Goal: Check status: Check status

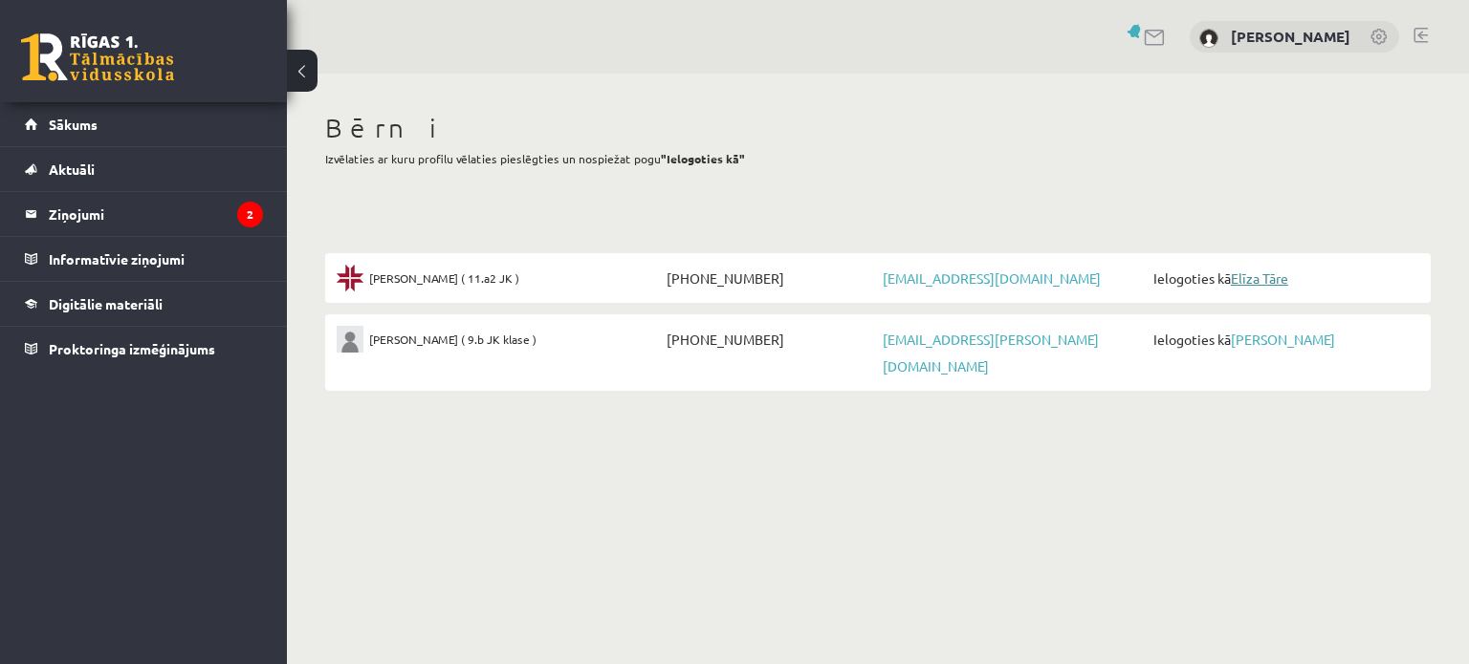
click at [1254, 272] on link "Elīza Tāre" at bounding box center [1258, 278] width 57 height 17
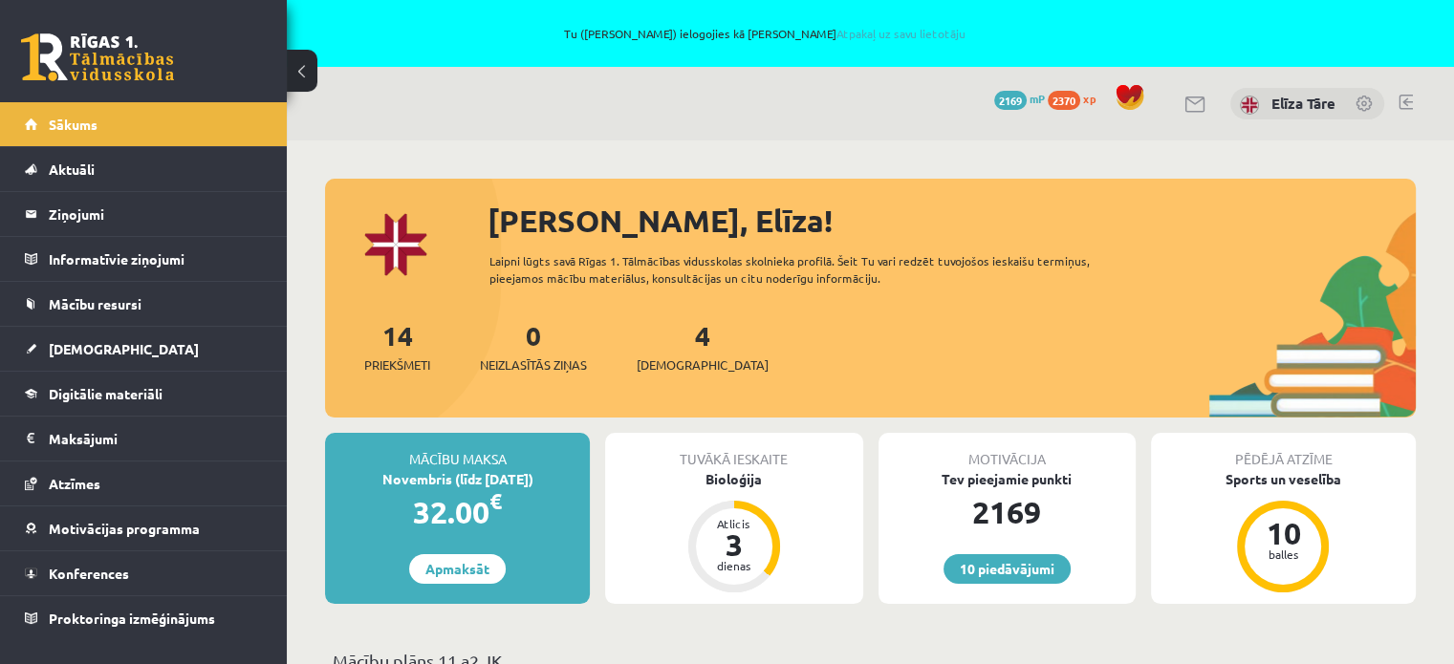
click at [1356, 106] on link at bounding box center [1365, 105] width 19 height 19
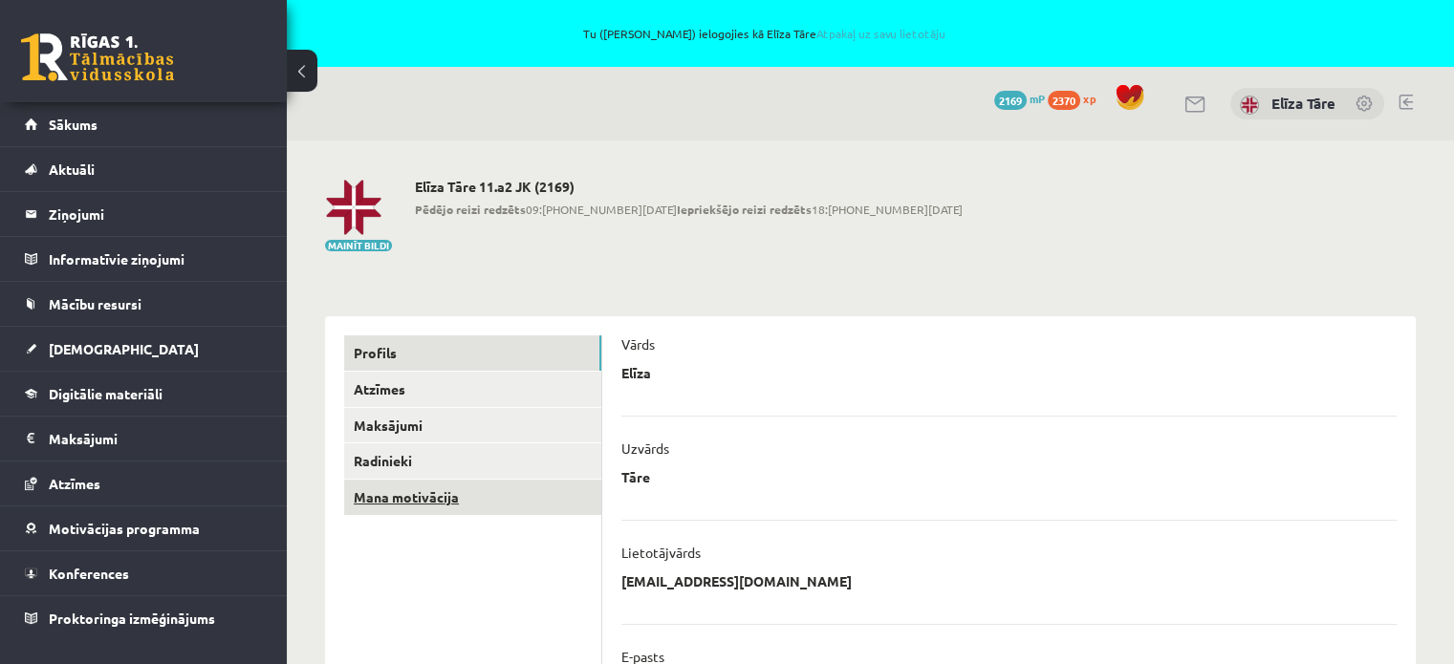
click at [446, 485] on link "Mana motivācija" at bounding box center [472, 497] width 257 height 35
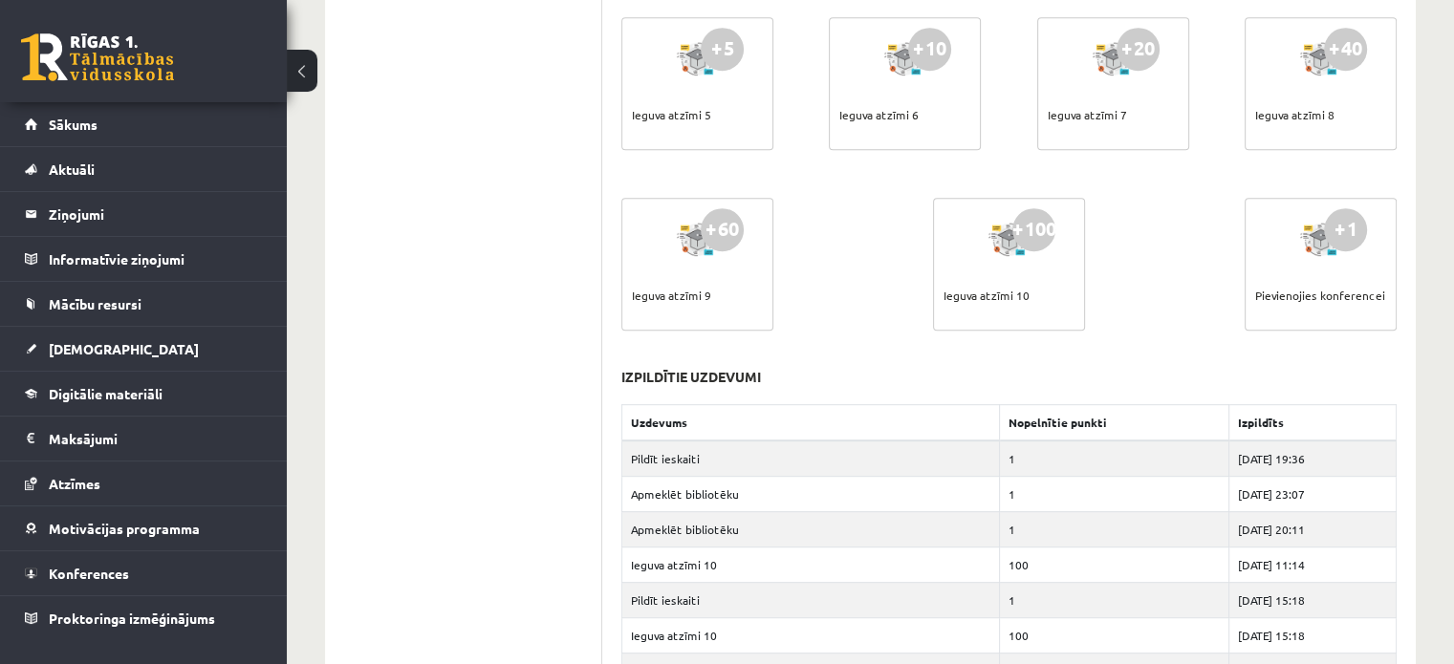
scroll to position [1147, 0]
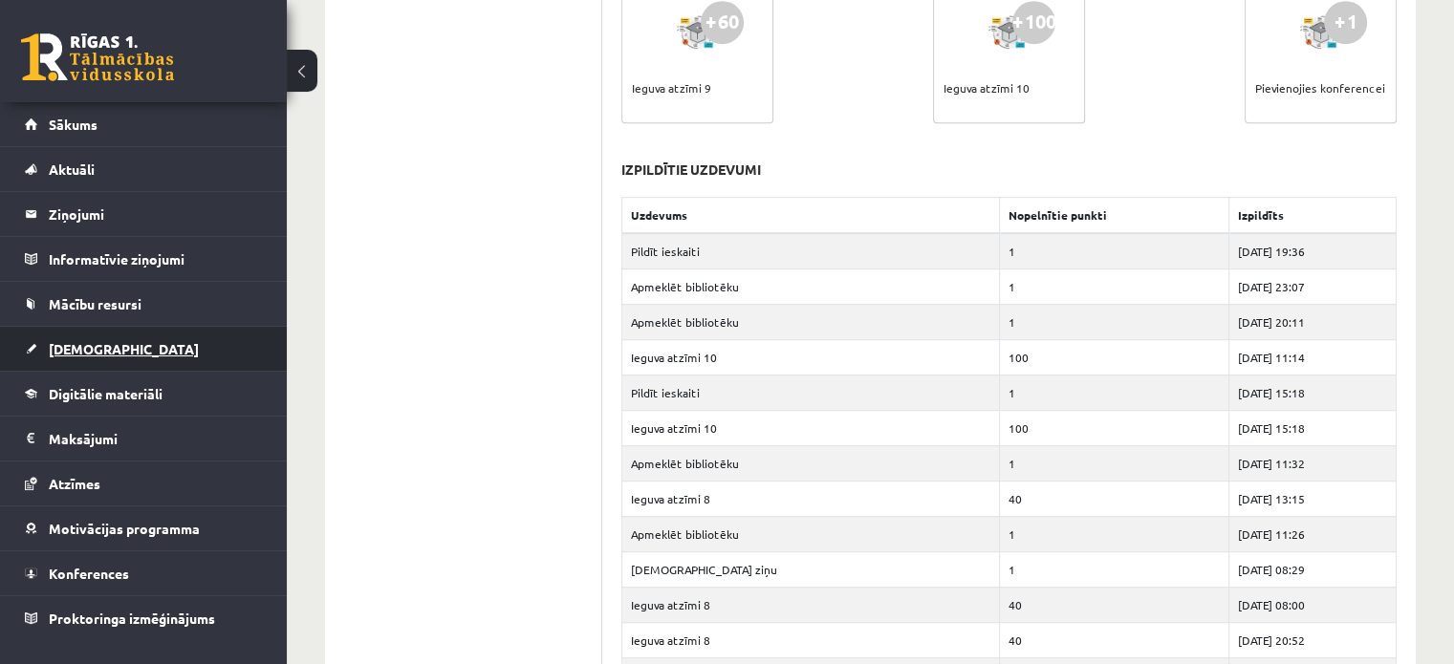
click at [49, 352] on span "[DEMOGRAPHIC_DATA]" at bounding box center [124, 348] width 150 height 17
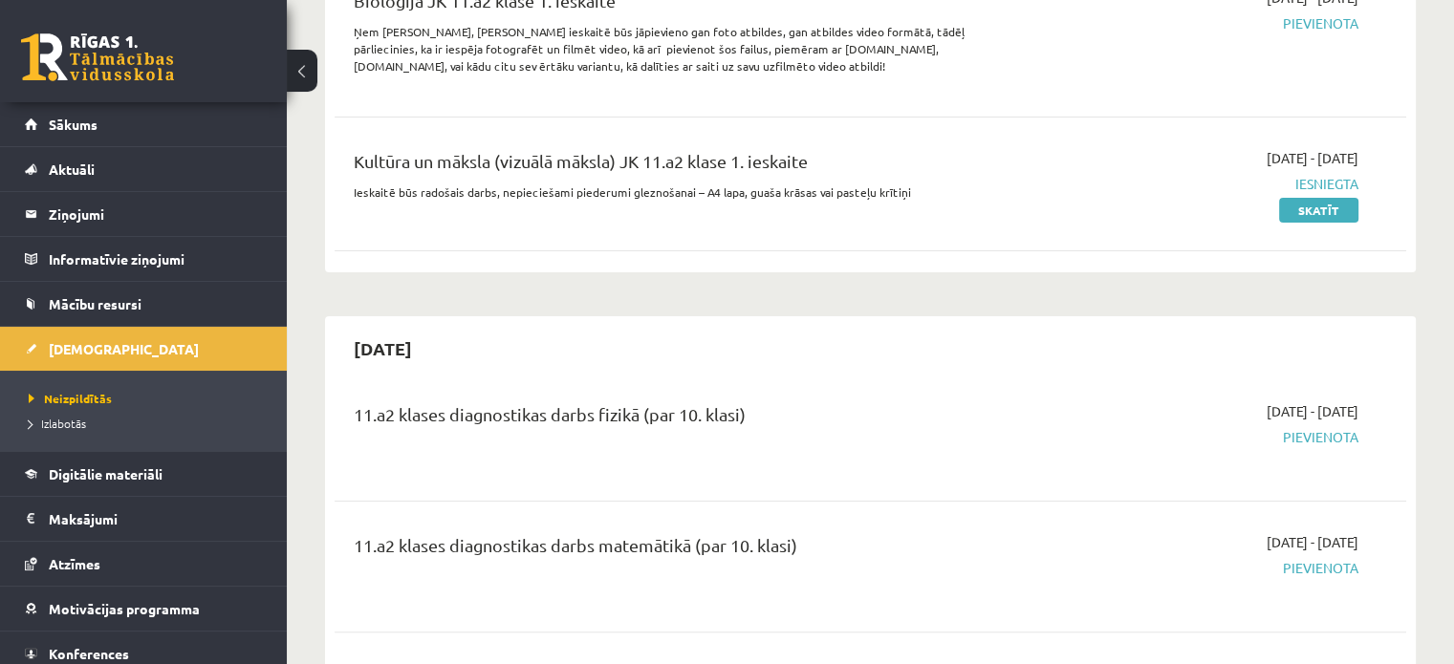
scroll to position [191, 0]
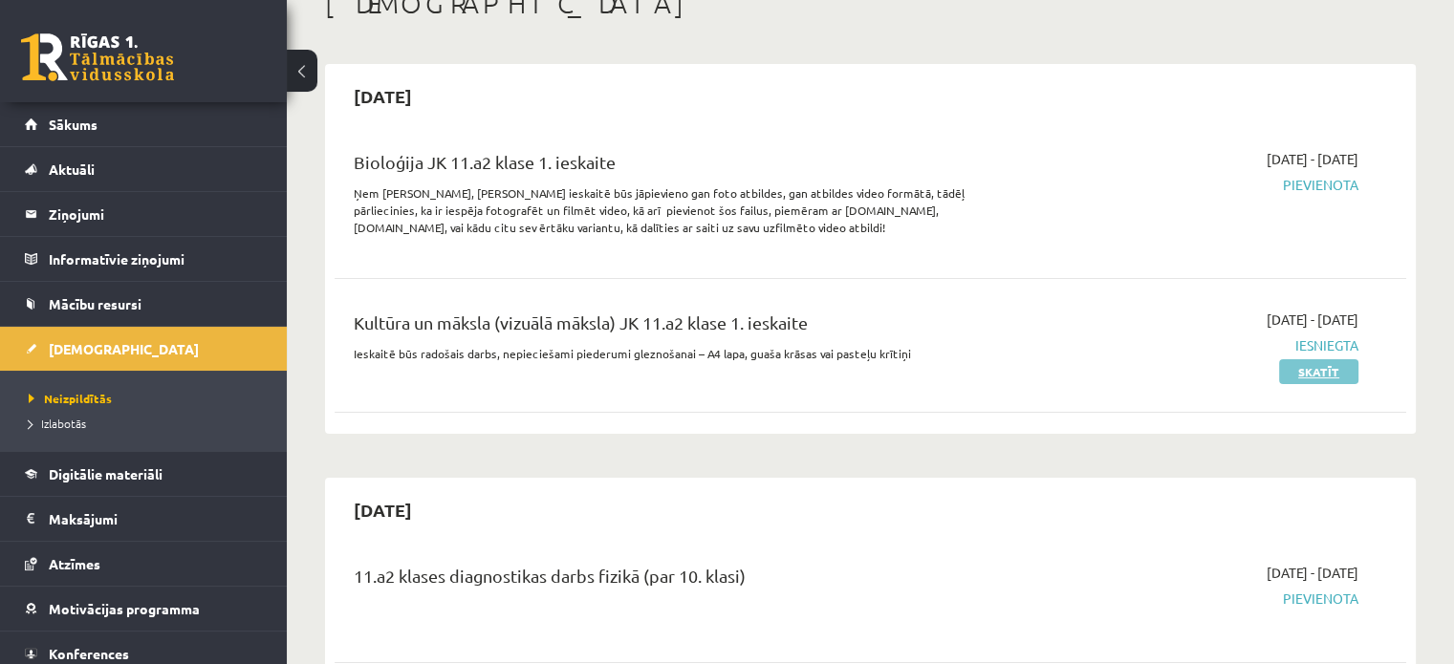
click at [1334, 366] on link "Skatīt" at bounding box center [1318, 371] width 79 height 25
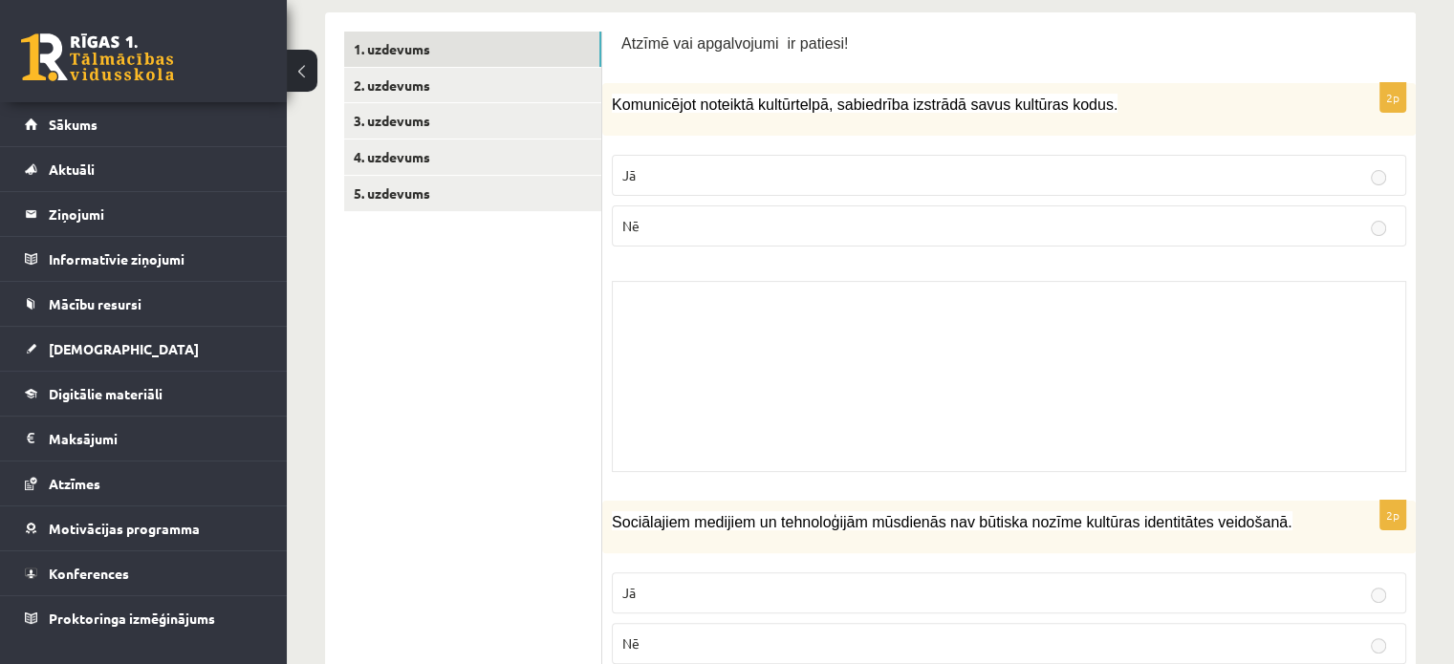
scroll to position [382, 0]
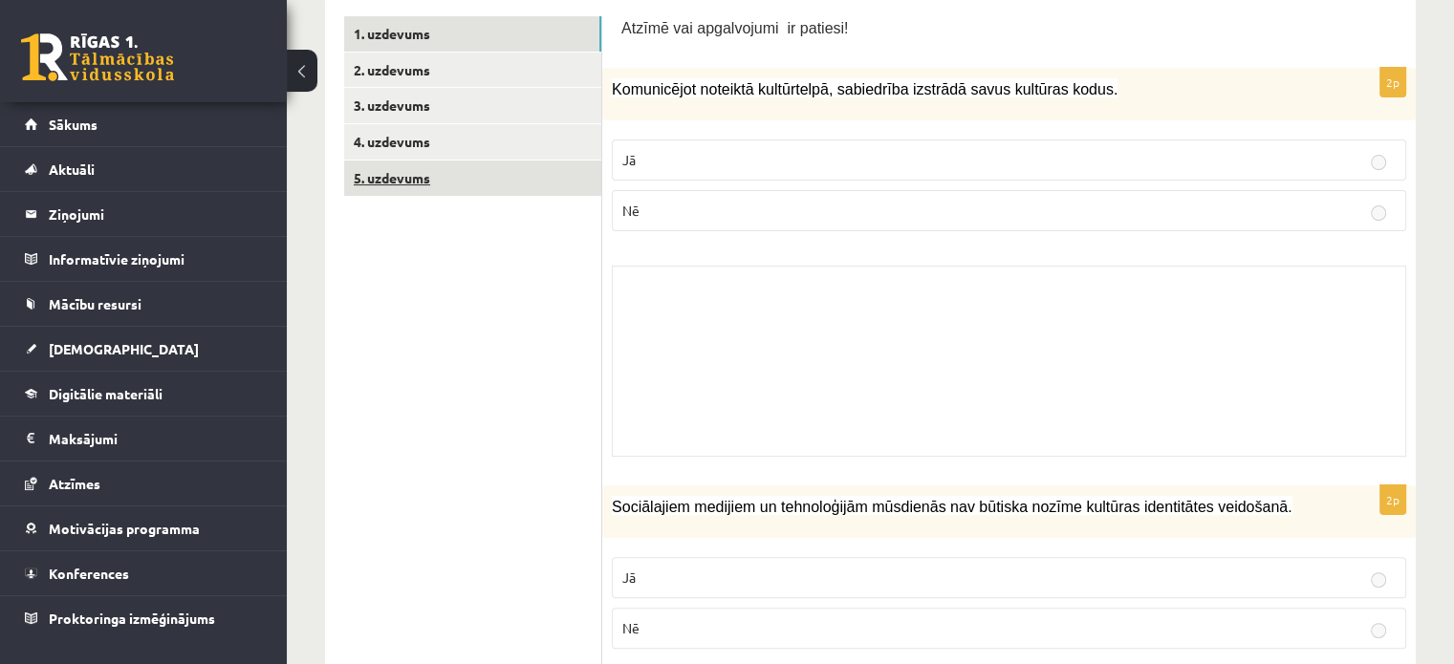
click at [425, 186] on link "5. uzdevums" at bounding box center [472, 178] width 257 height 35
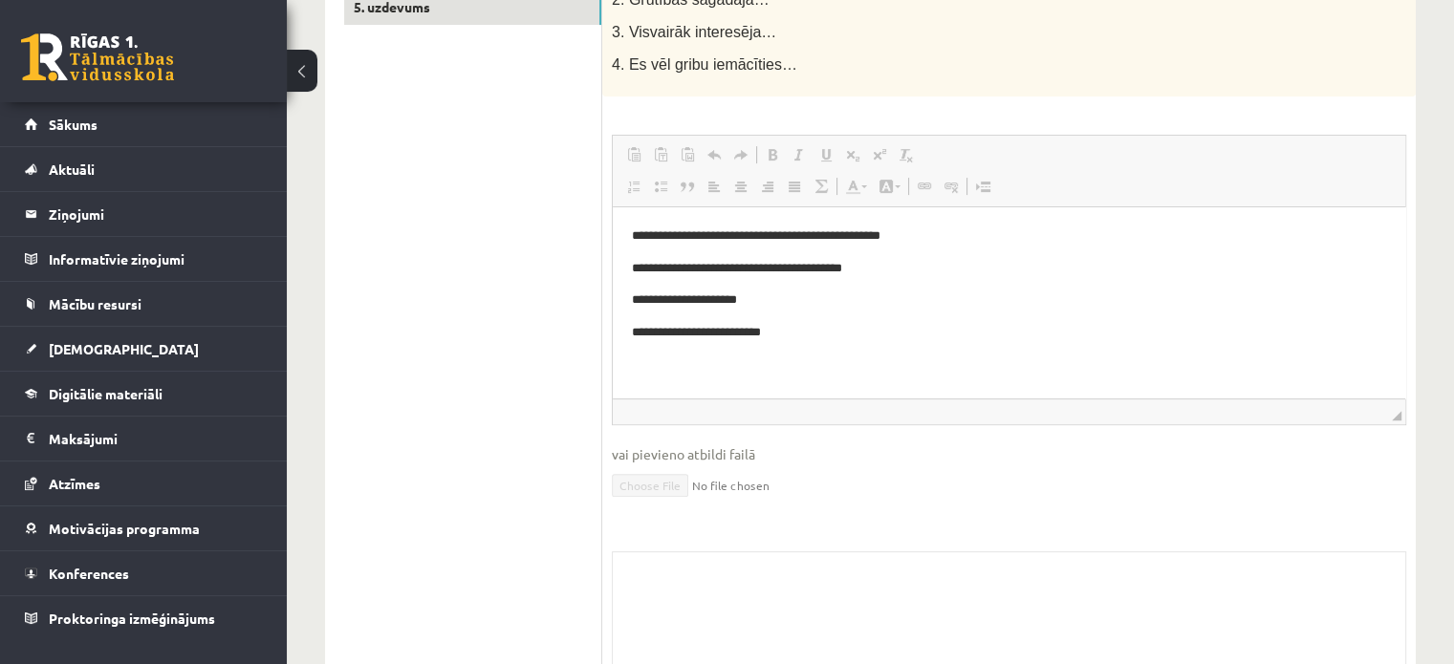
scroll to position [390, 0]
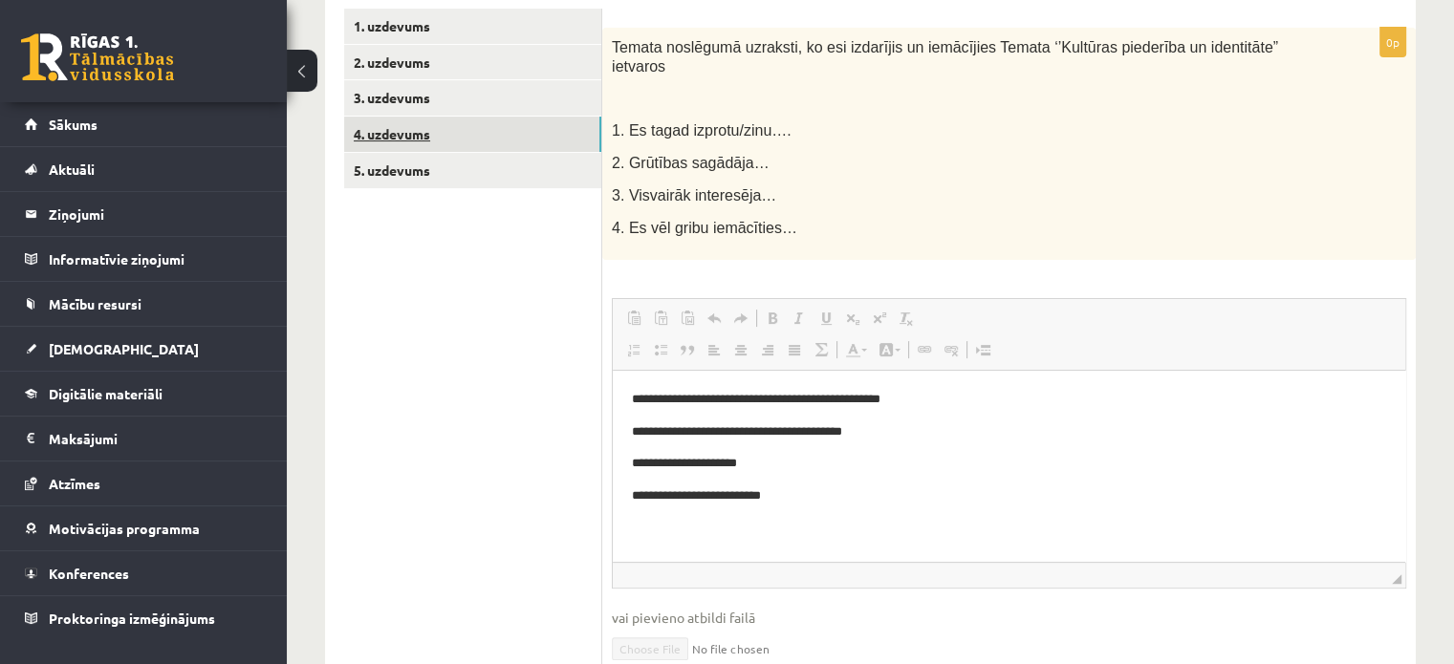
click at [423, 132] on link "4. uzdevums" at bounding box center [472, 134] width 257 height 35
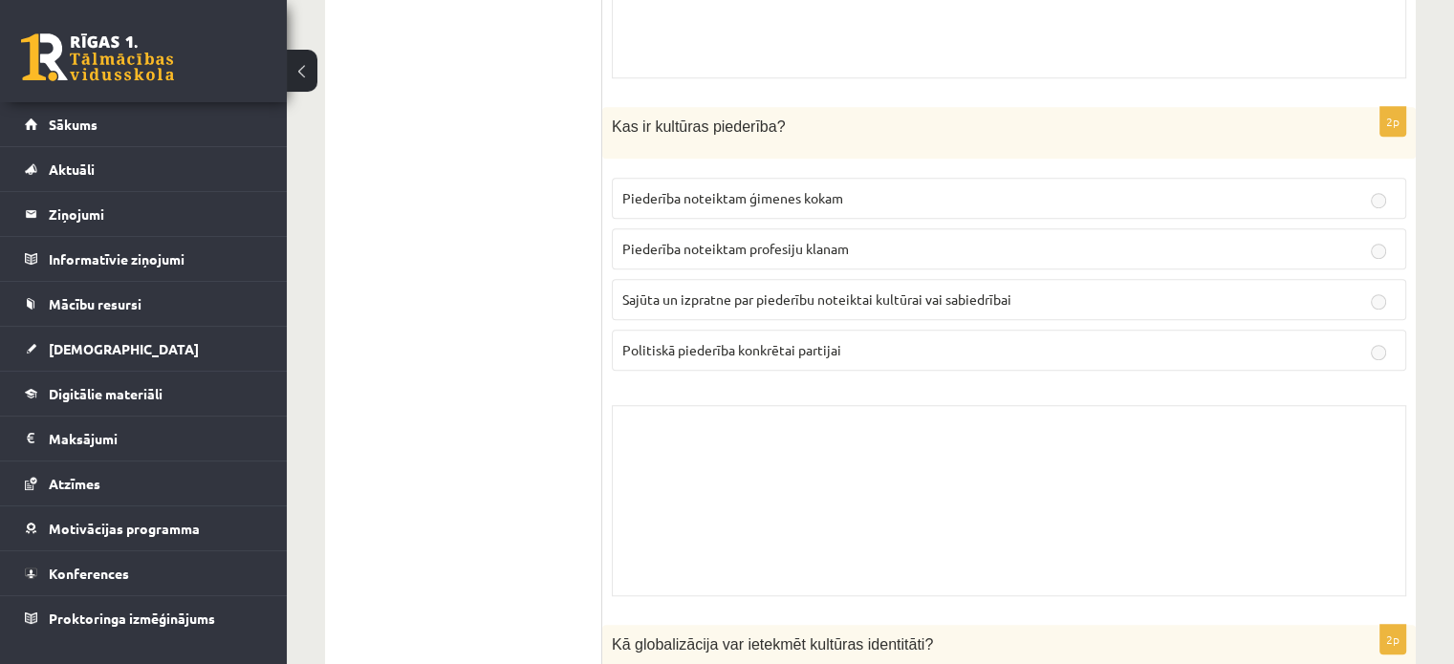
drag, startPoint x: 404, startPoint y: 390, endPoint x: 410, endPoint y: 367, distance: 23.7
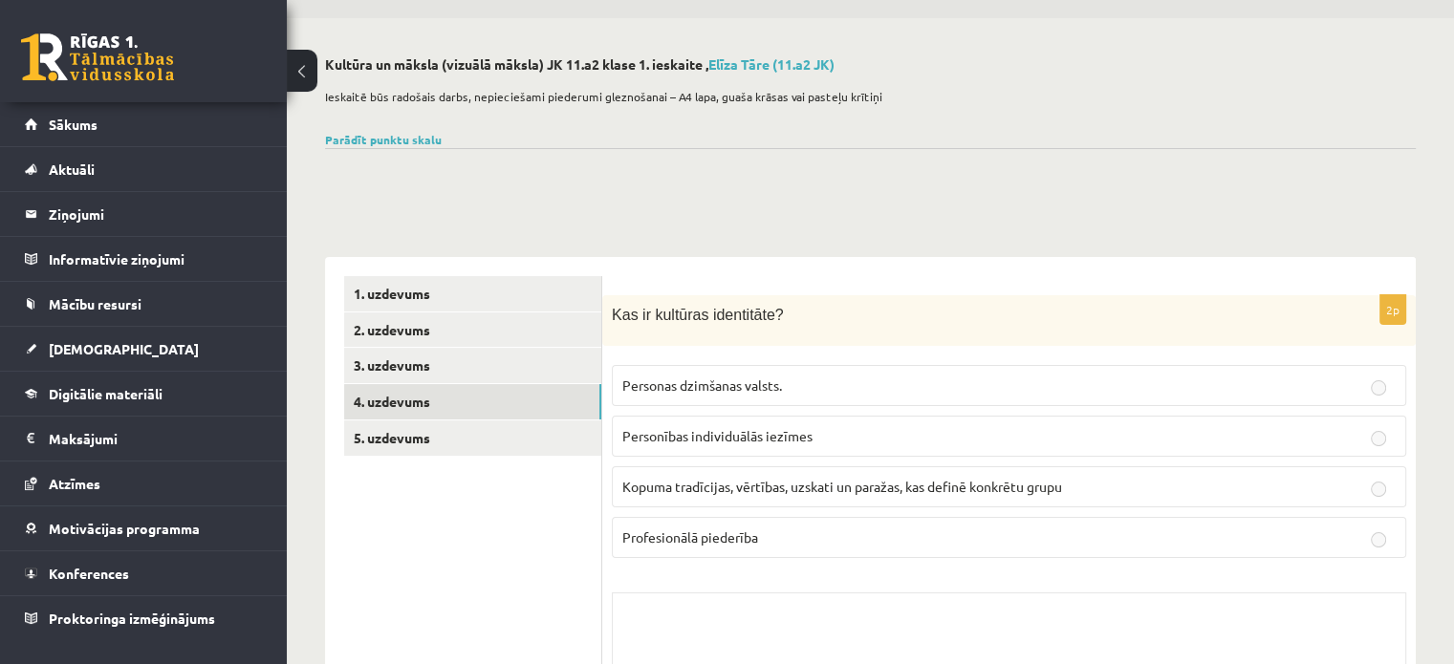
scroll to position [0, 0]
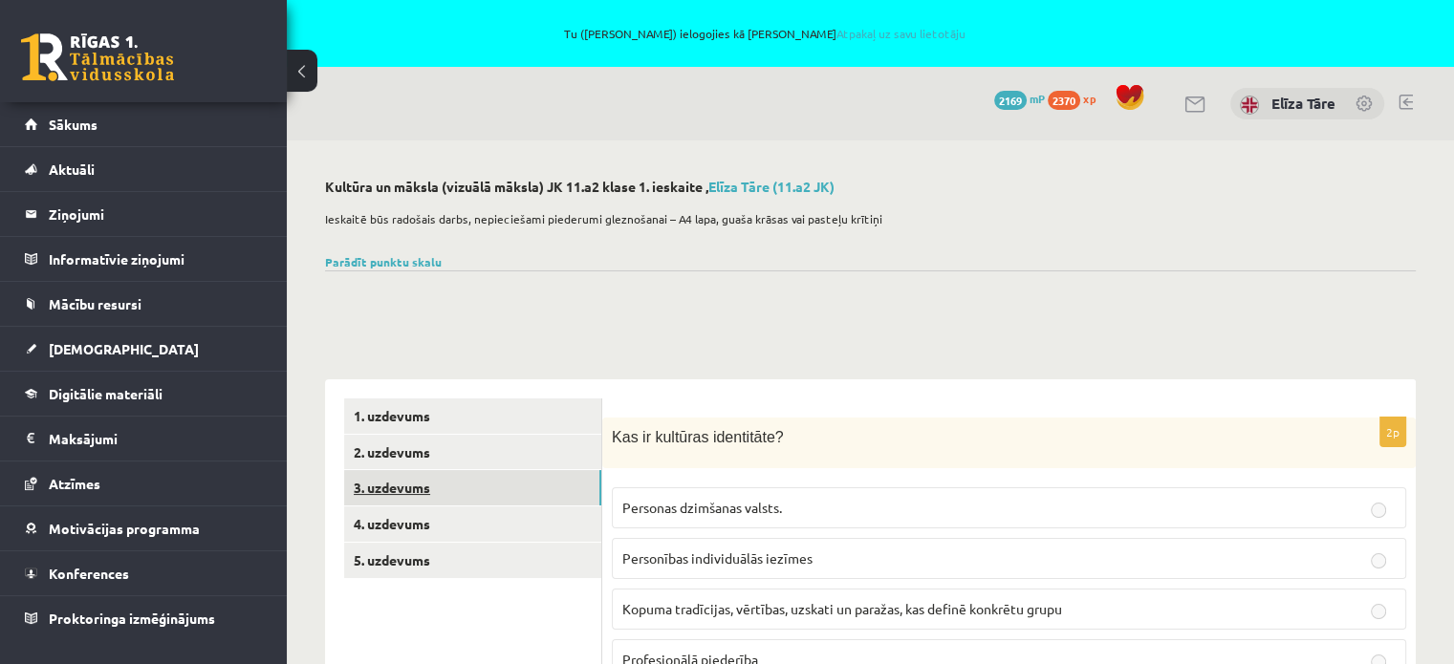
click at [436, 490] on link "3. uzdevums" at bounding box center [472, 487] width 257 height 35
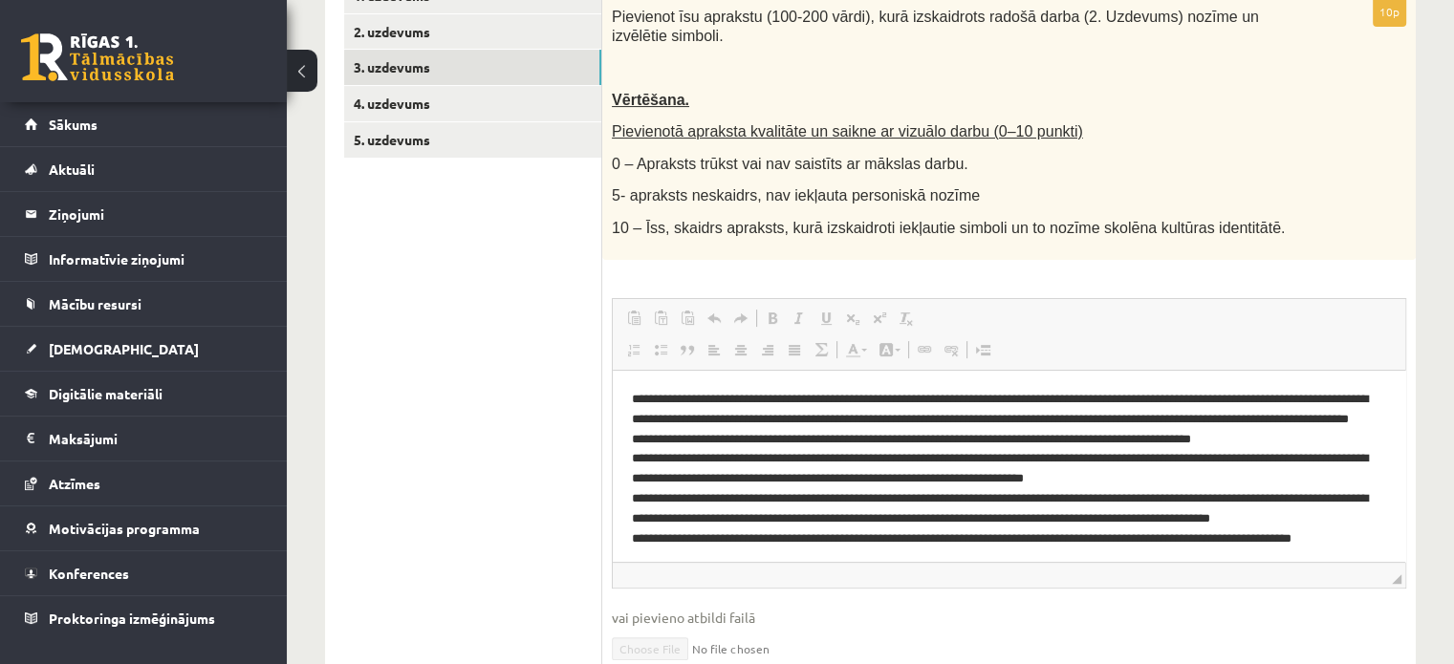
scroll to position [325, 0]
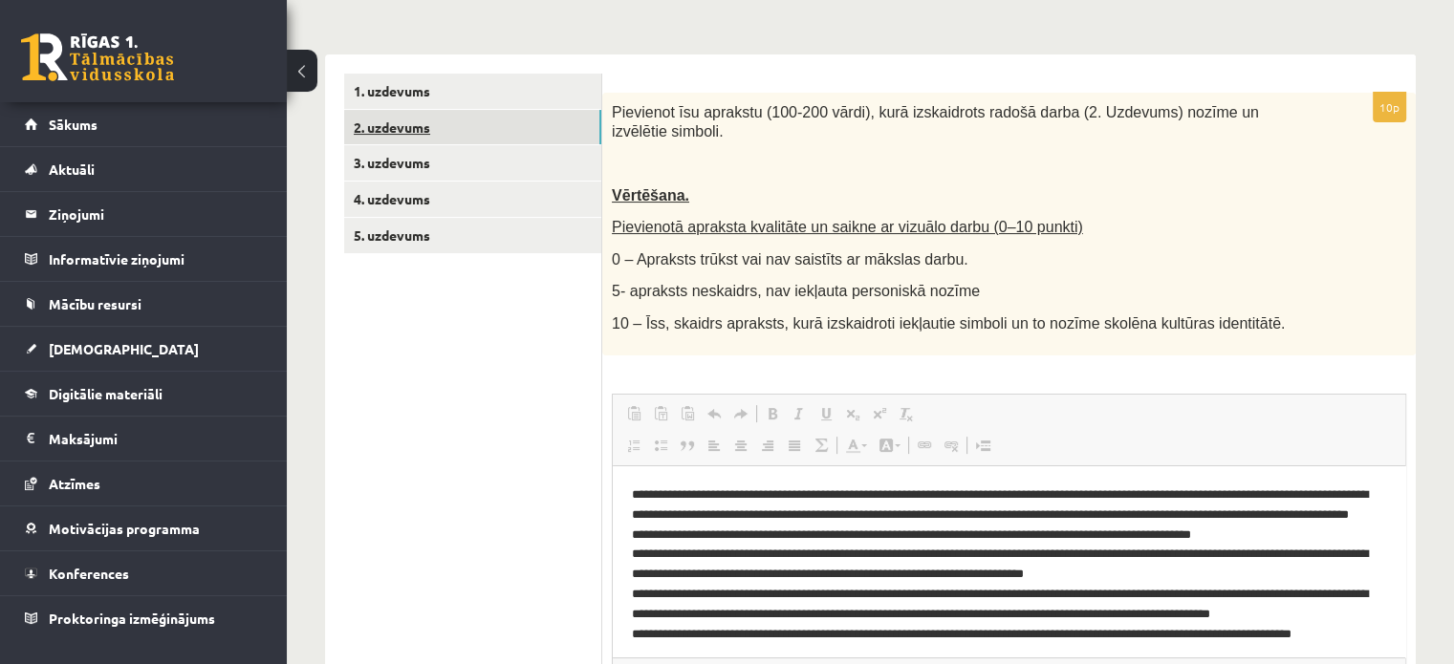
click at [412, 118] on link "2. uzdevums" at bounding box center [472, 127] width 257 height 35
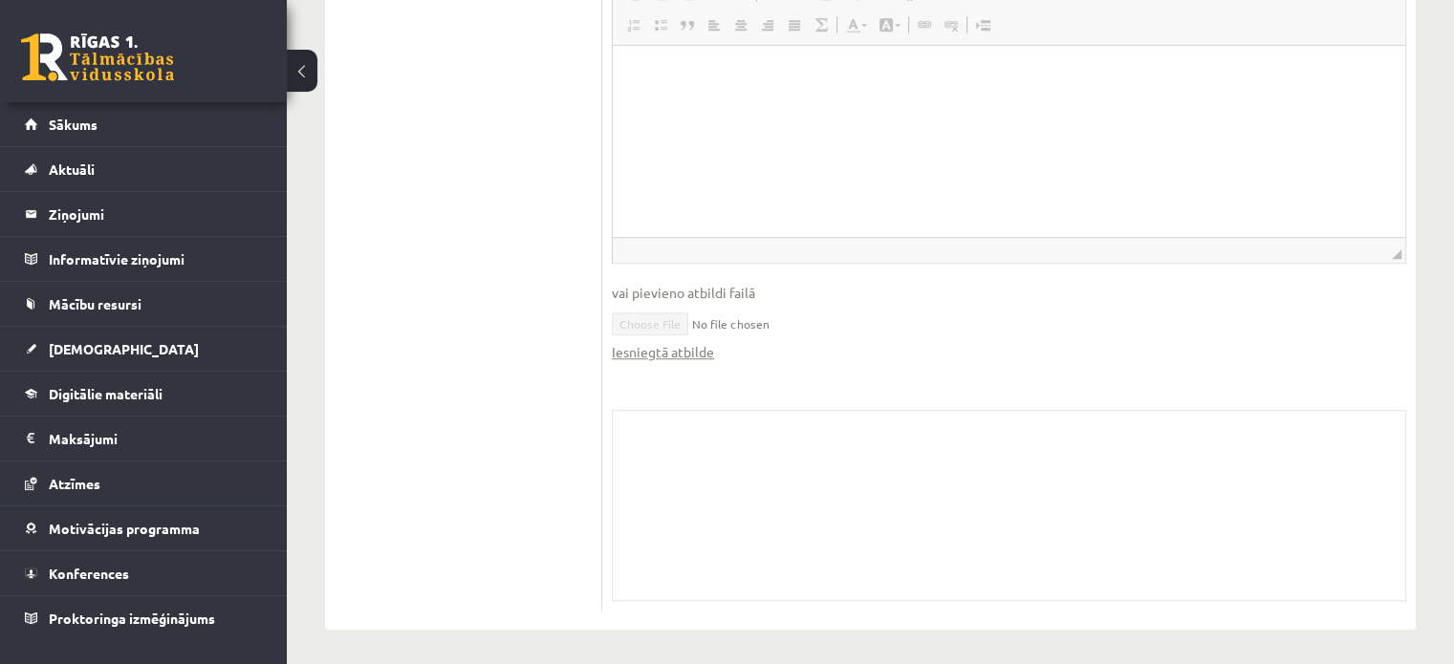
scroll to position [1407, 0]
click at [664, 346] on link "Iesniegtā atbilde" at bounding box center [663, 351] width 102 height 20
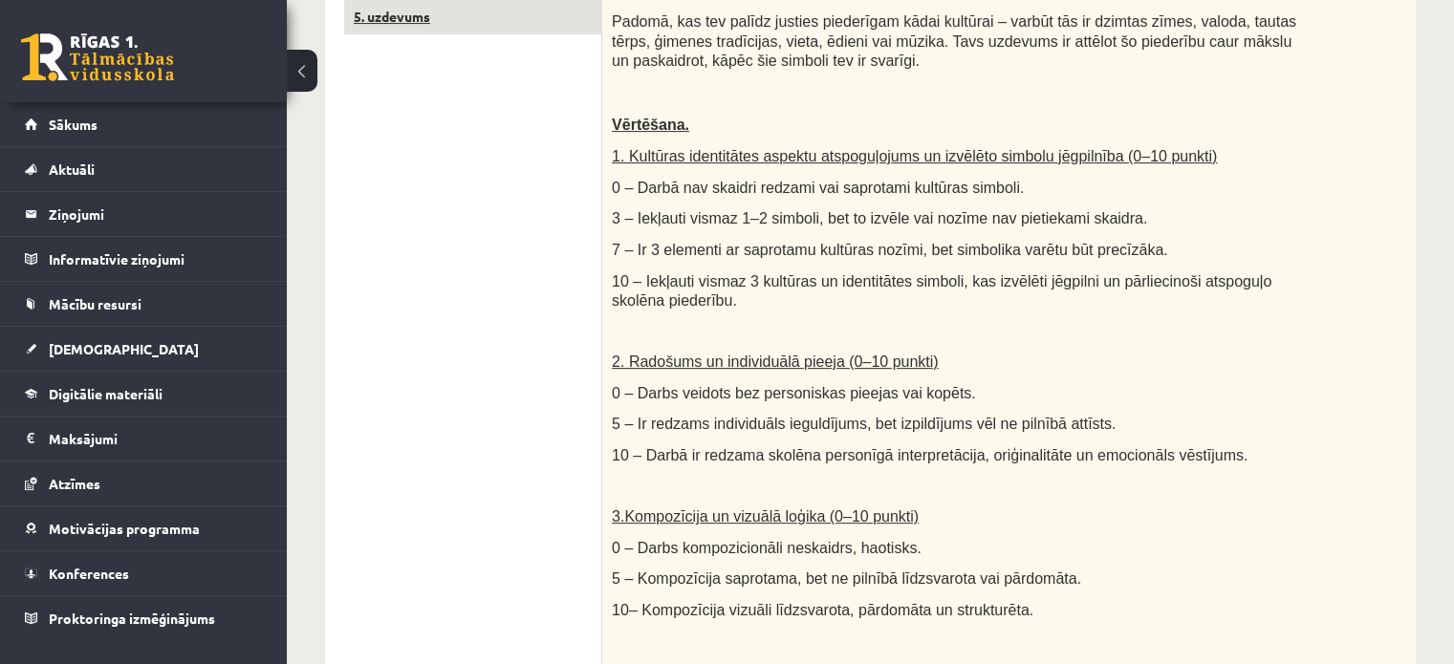
scroll to position [260, 0]
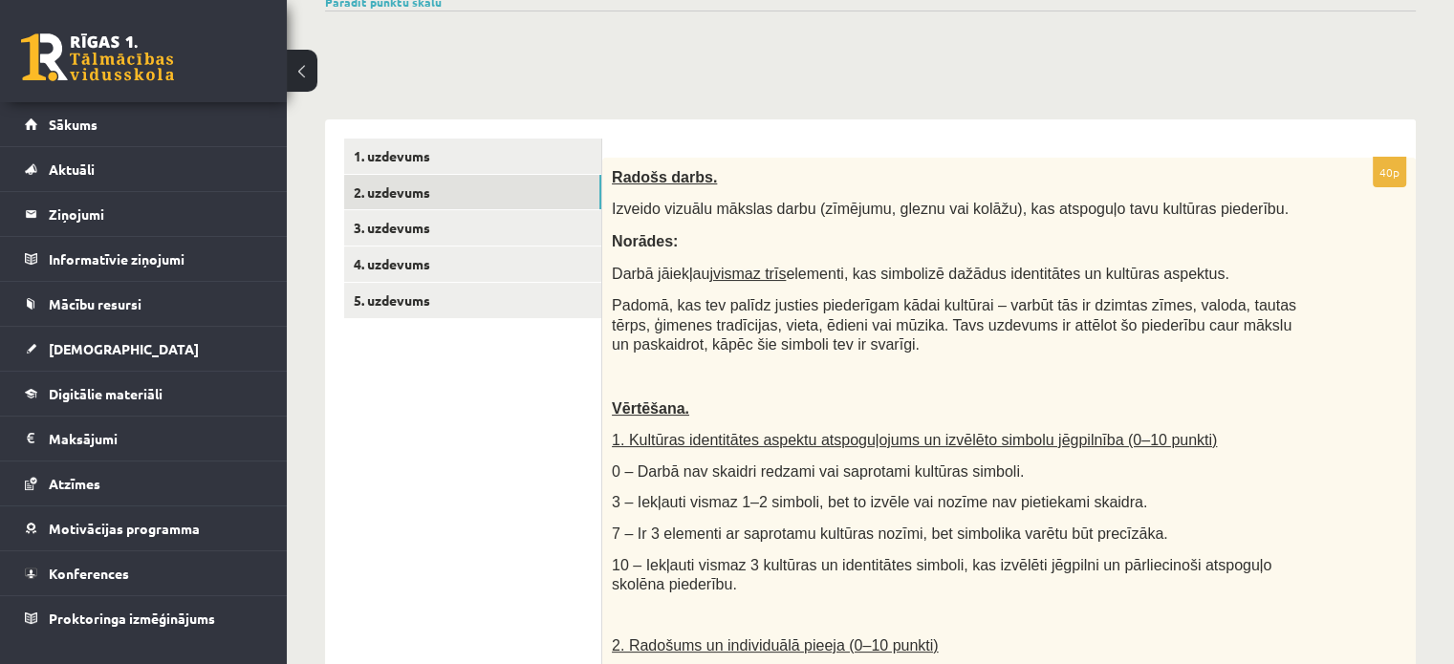
click at [410, 156] on link "1. uzdevums" at bounding box center [472, 156] width 257 height 35
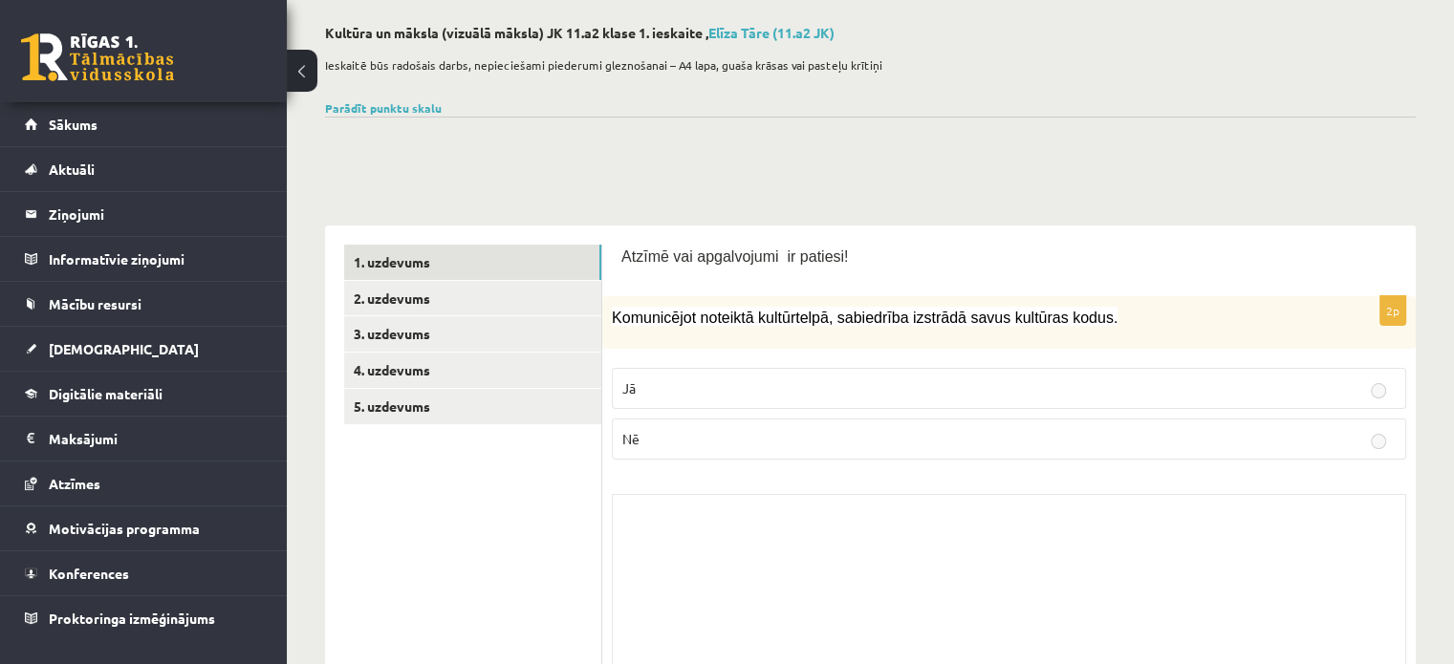
scroll to position [0, 0]
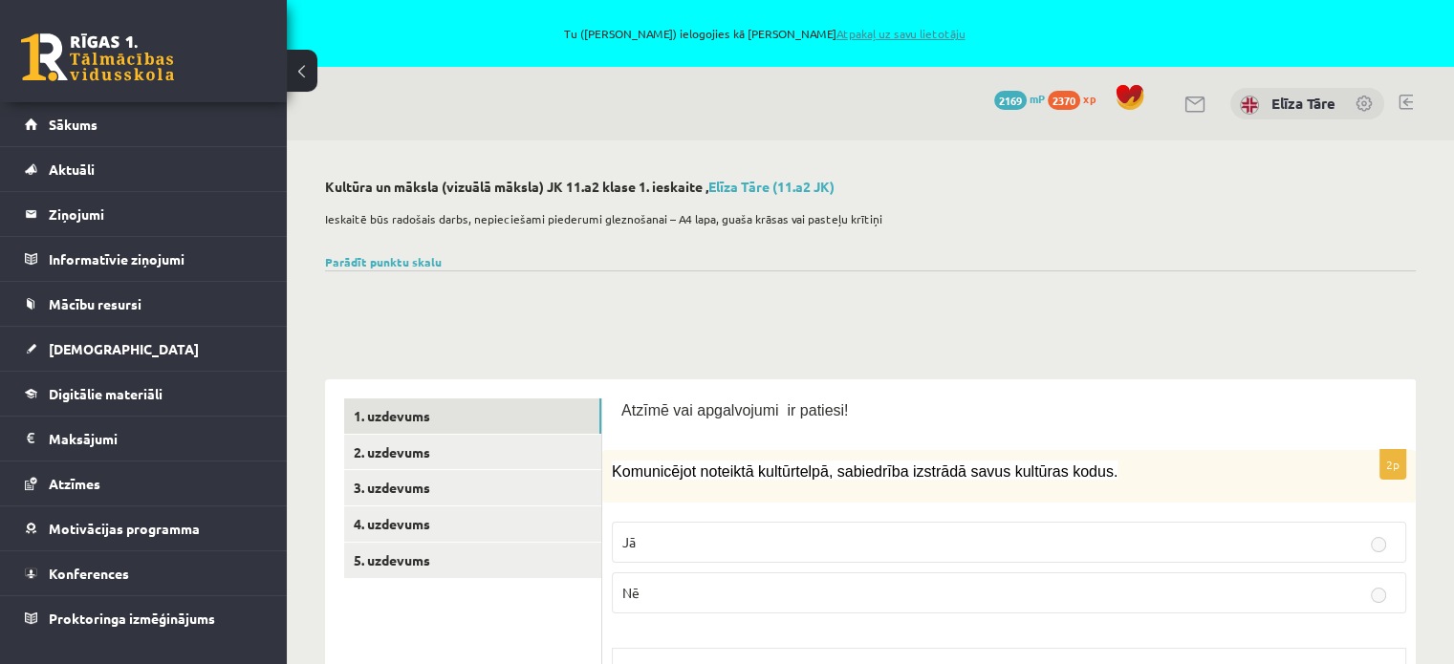
click at [871, 30] on link "Atpakaļ uz savu lietotāju" at bounding box center [900, 33] width 129 height 15
